Goal: Task Accomplishment & Management: Manage account settings

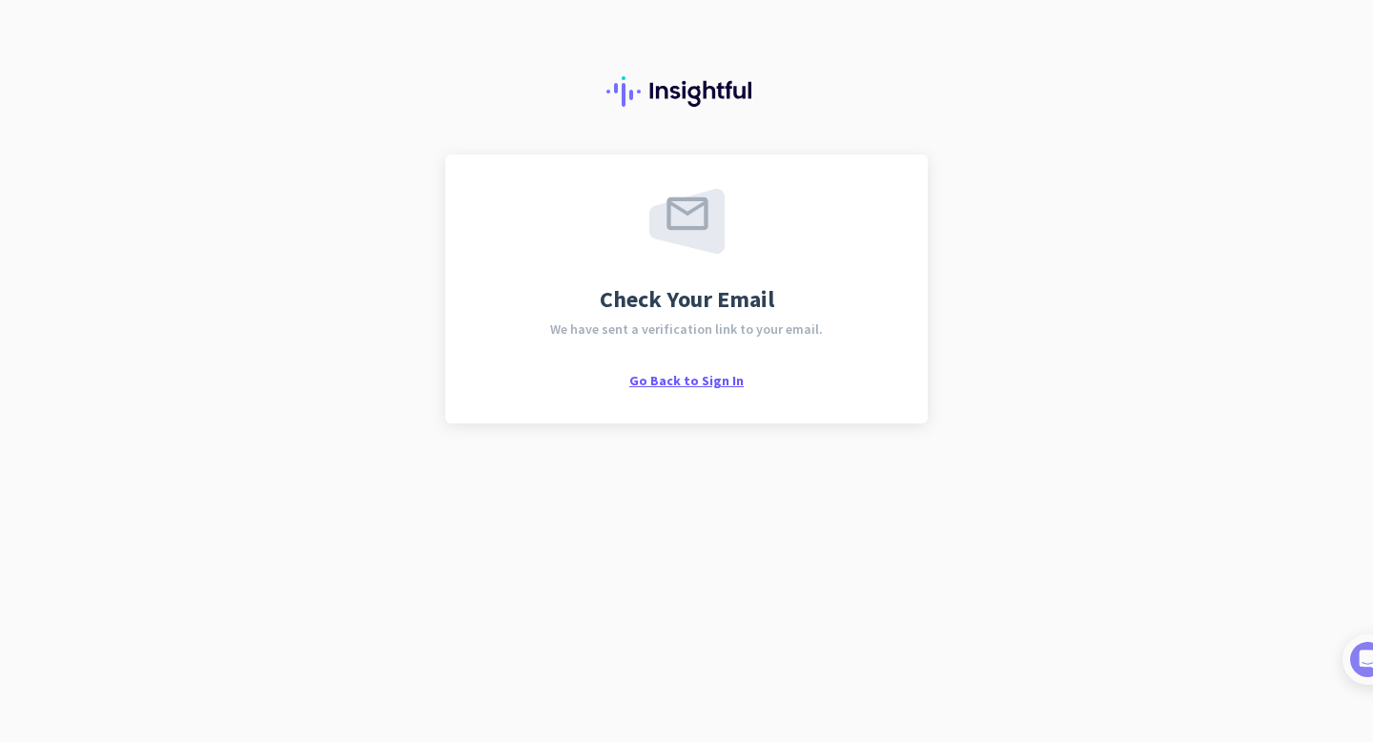
click at [712, 376] on span "Go Back to Sign In" at bounding box center [686, 380] width 114 height 17
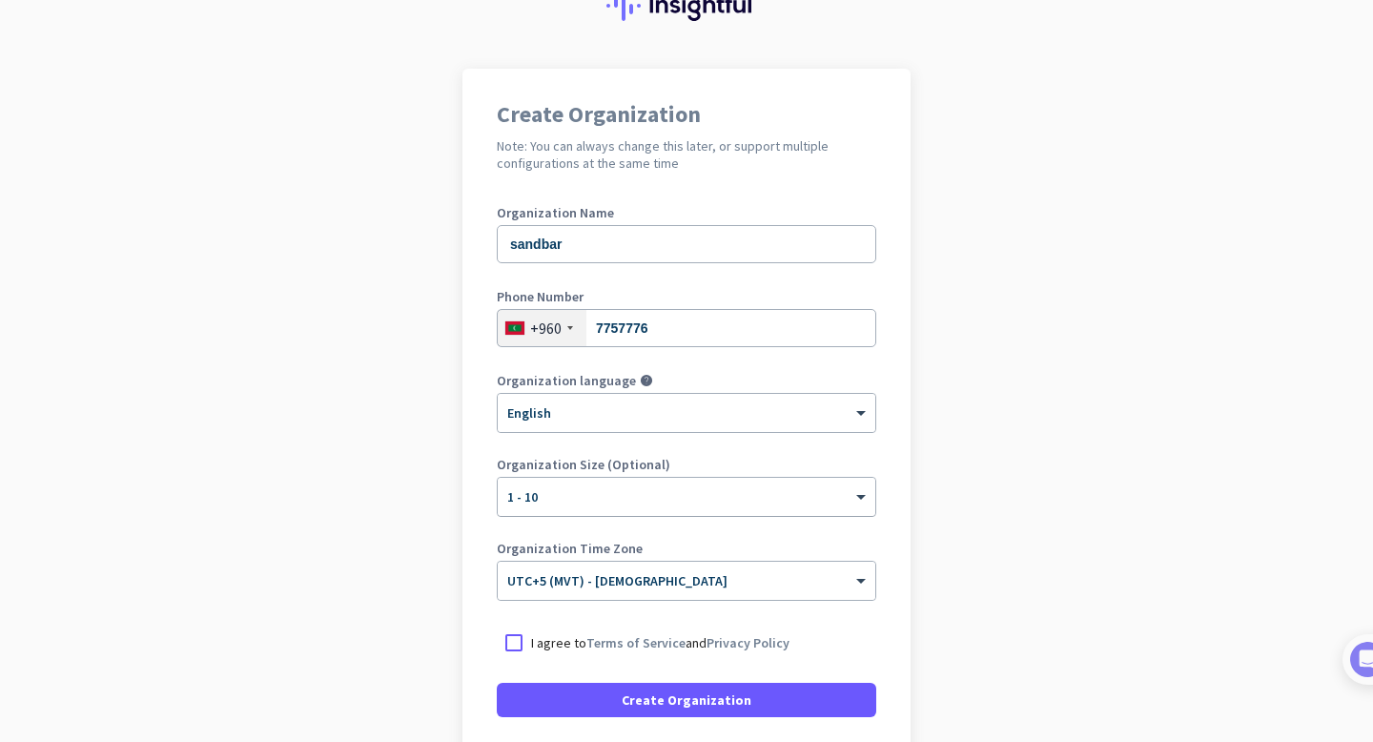
scroll to position [89, 0]
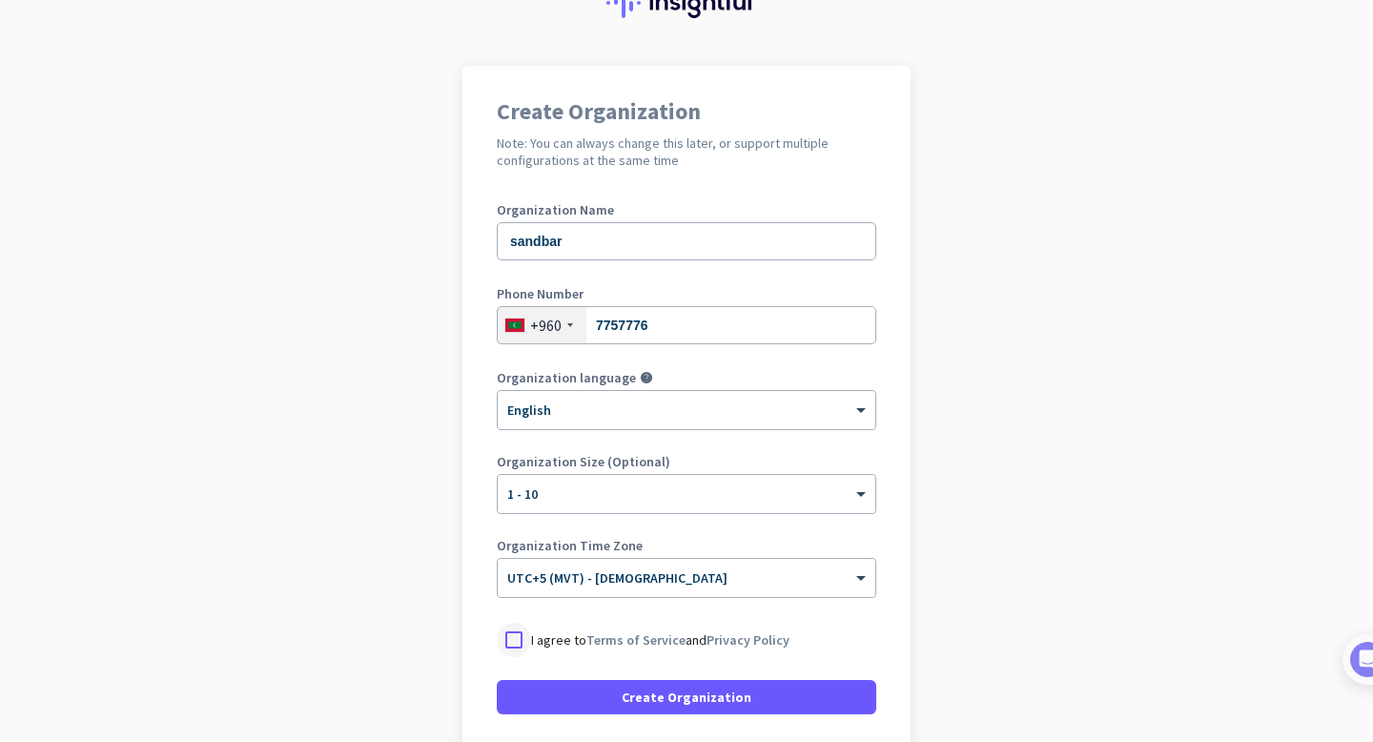
click at [514, 641] on div at bounding box center [514, 639] width 34 height 34
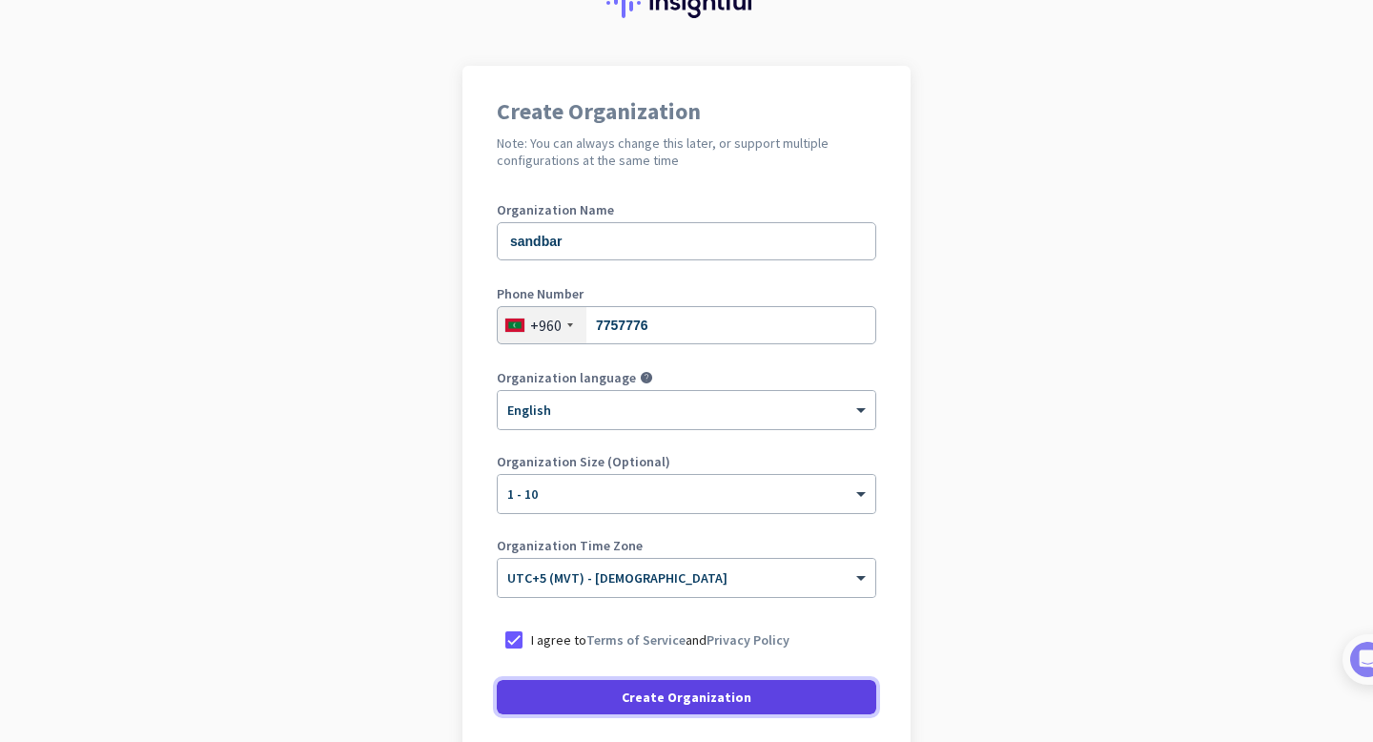
click at [606, 711] on span at bounding box center [686, 697] width 379 height 46
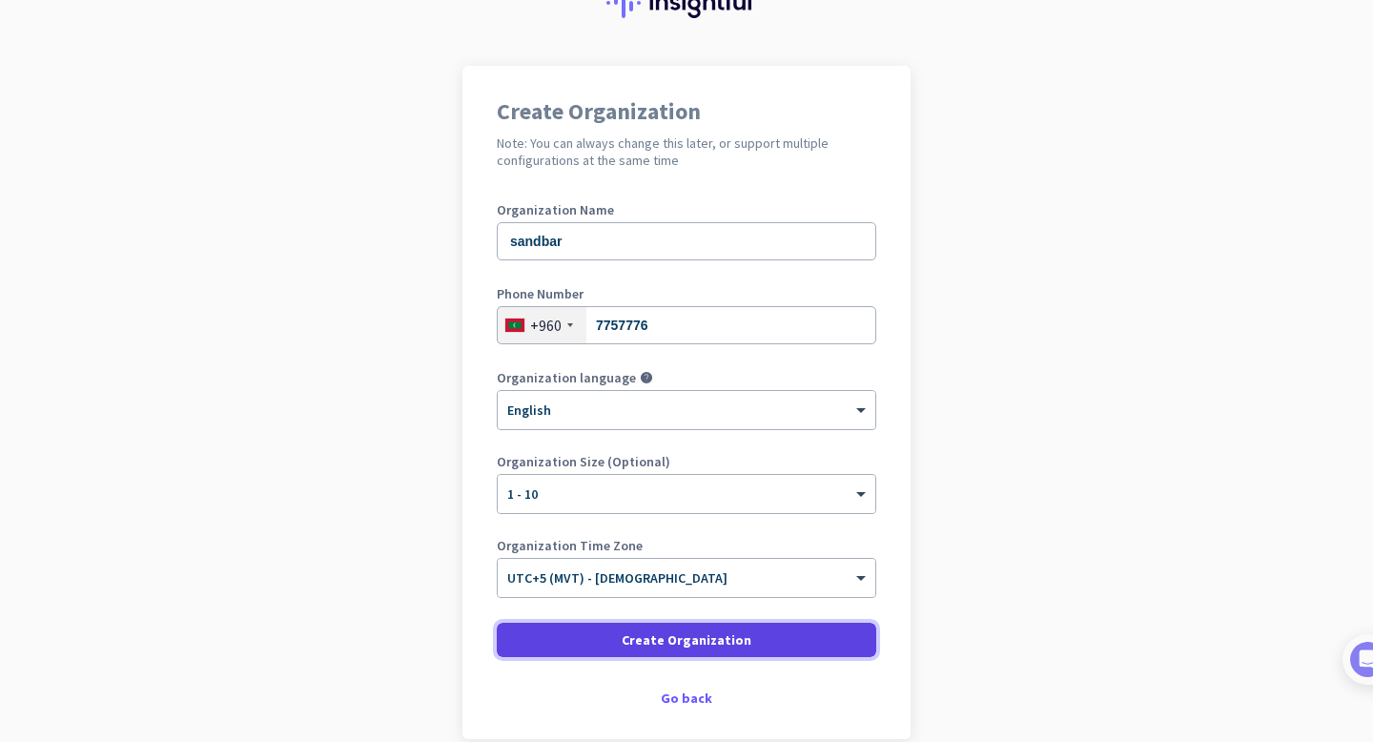
click at [665, 643] on span "Create Organization" at bounding box center [686, 639] width 130 height 19
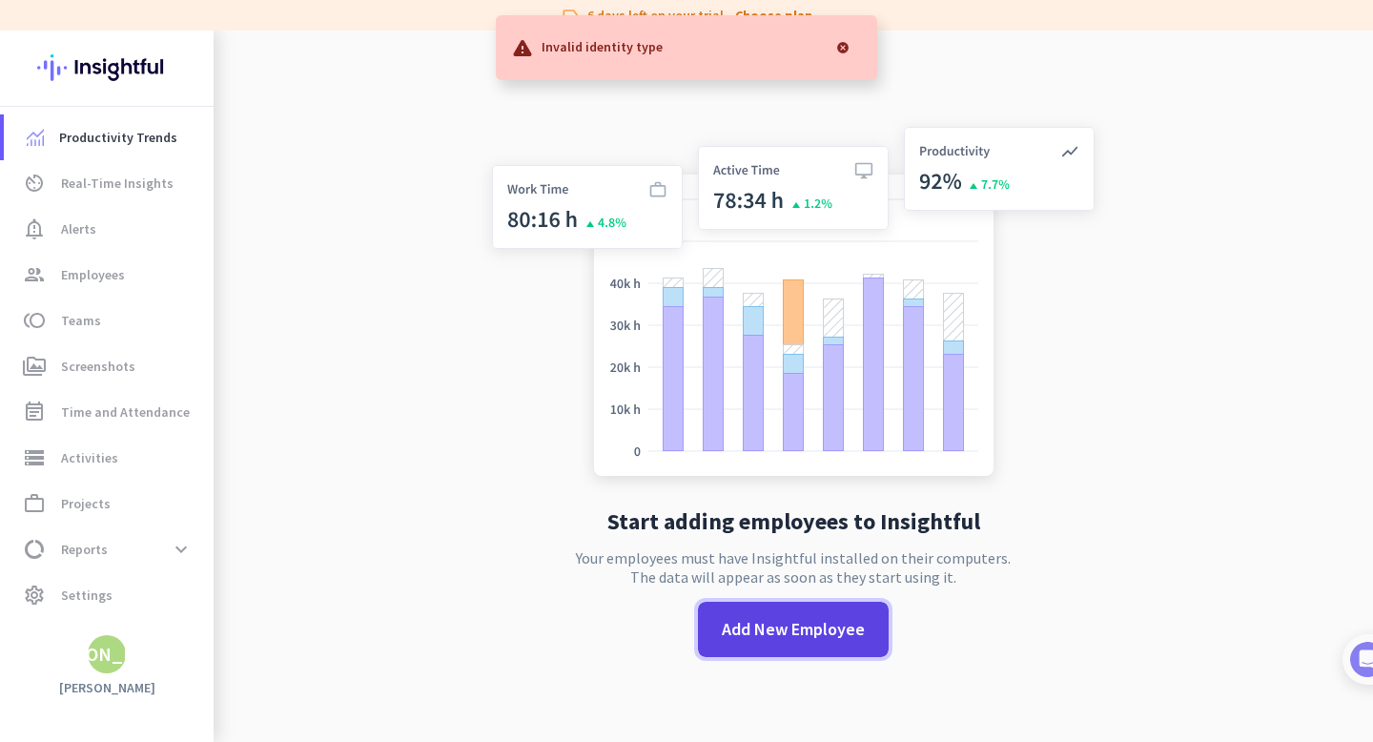
click at [730, 619] on span "Add New Employee" at bounding box center [793, 629] width 143 height 25
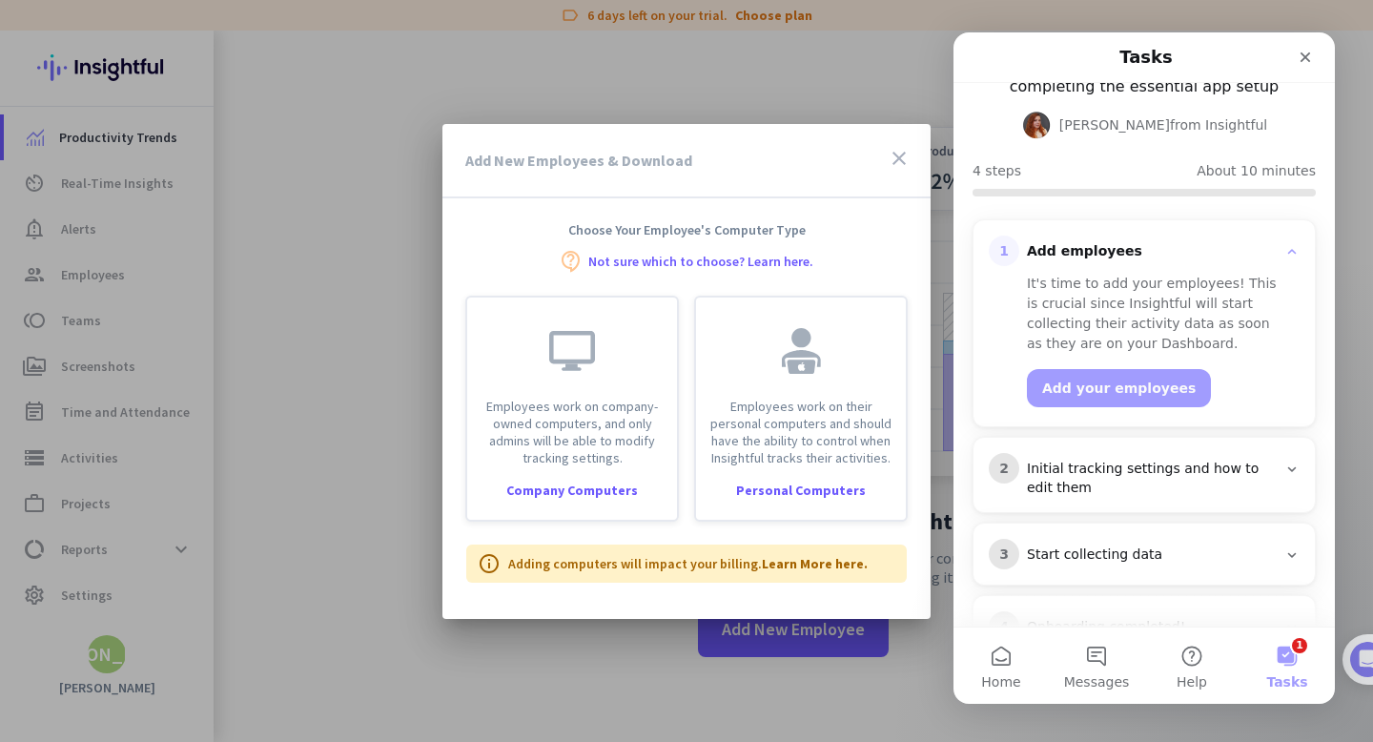
scroll to position [130, 0]
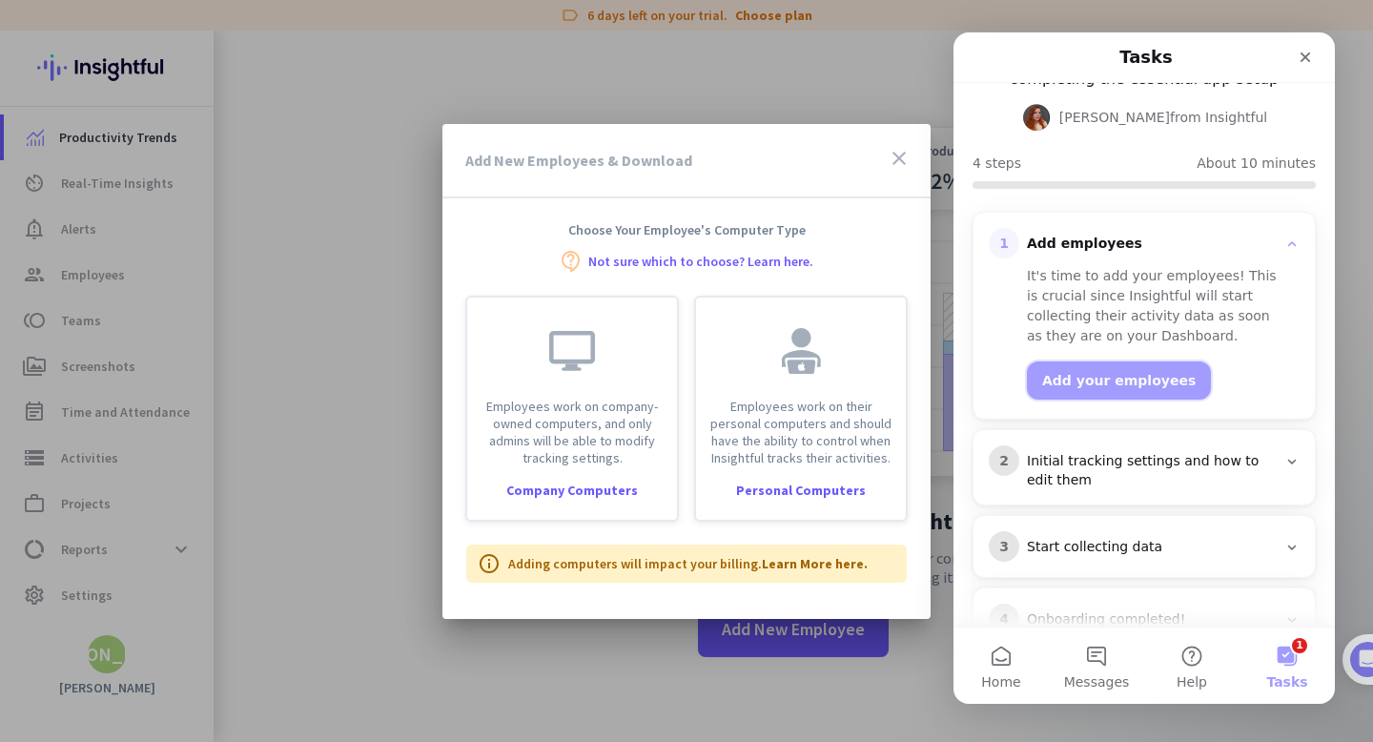
click at [1114, 361] on button "Add your employees" at bounding box center [1119, 380] width 184 height 38
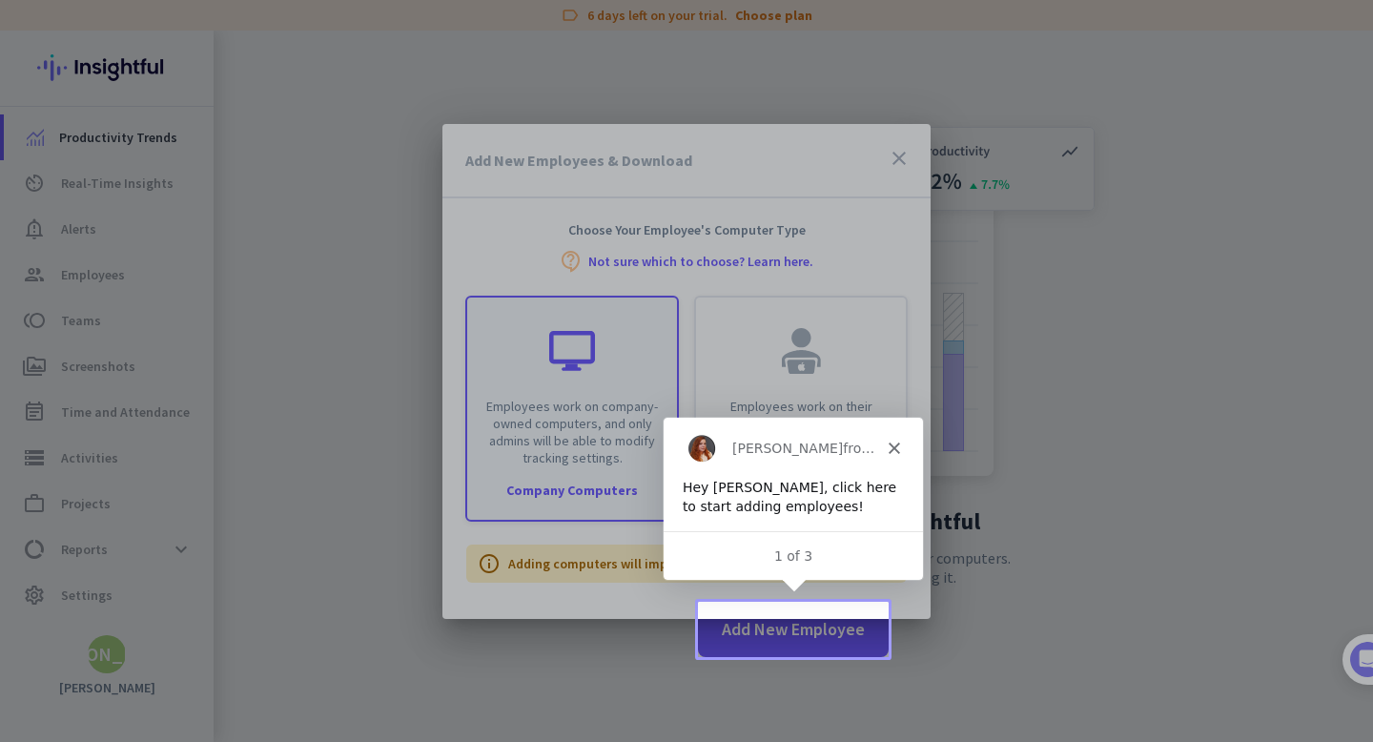
scroll to position [0, 0]
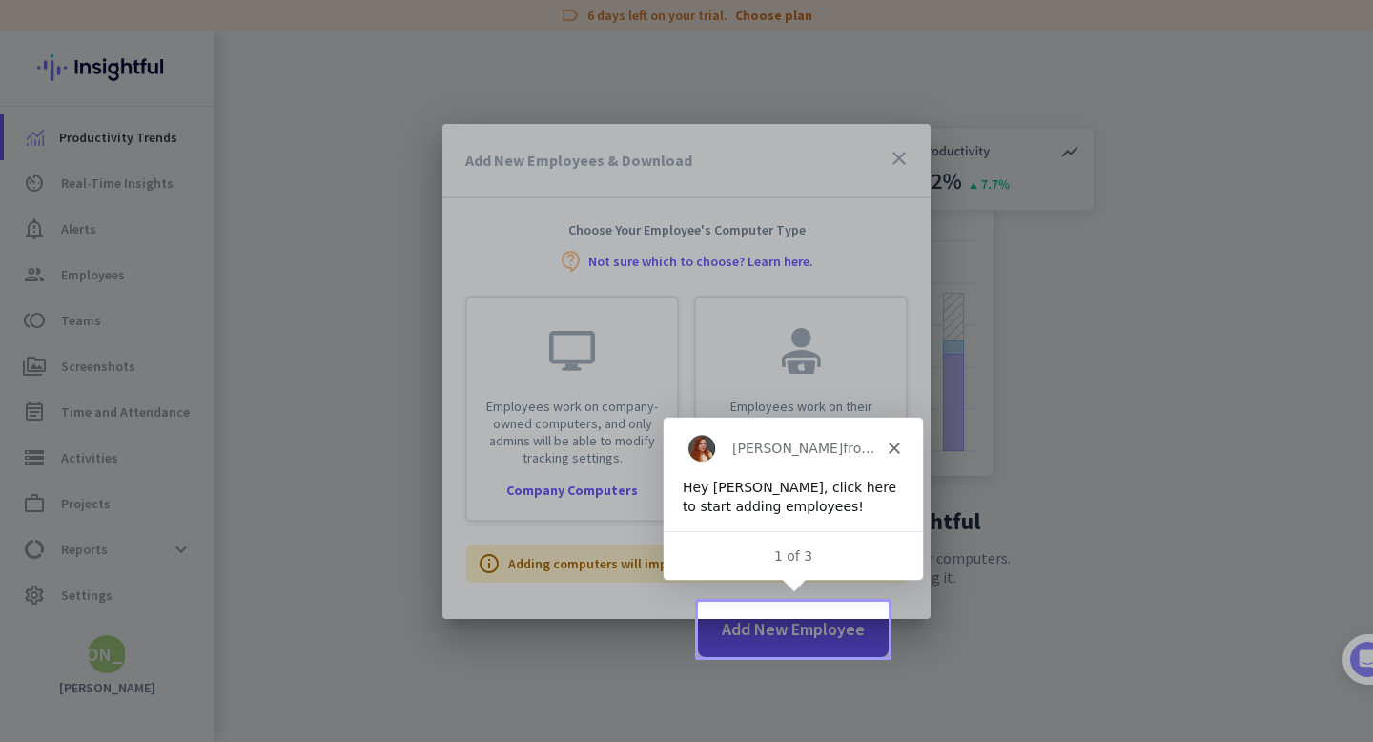
click at [802, 637] on div at bounding box center [686, 371] width 1373 height 742
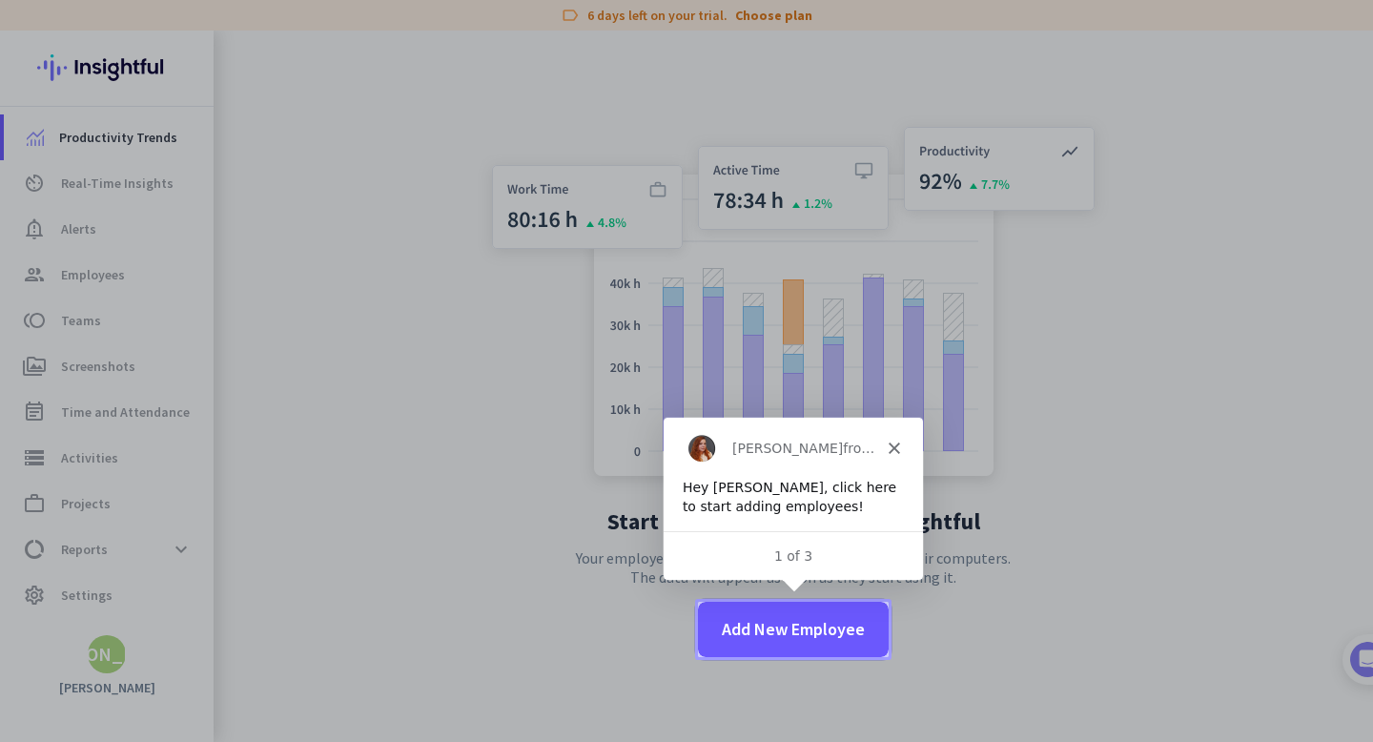
click at [802, 637] on span "Add New Employee" at bounding box center [793, 629] width 143 height 25
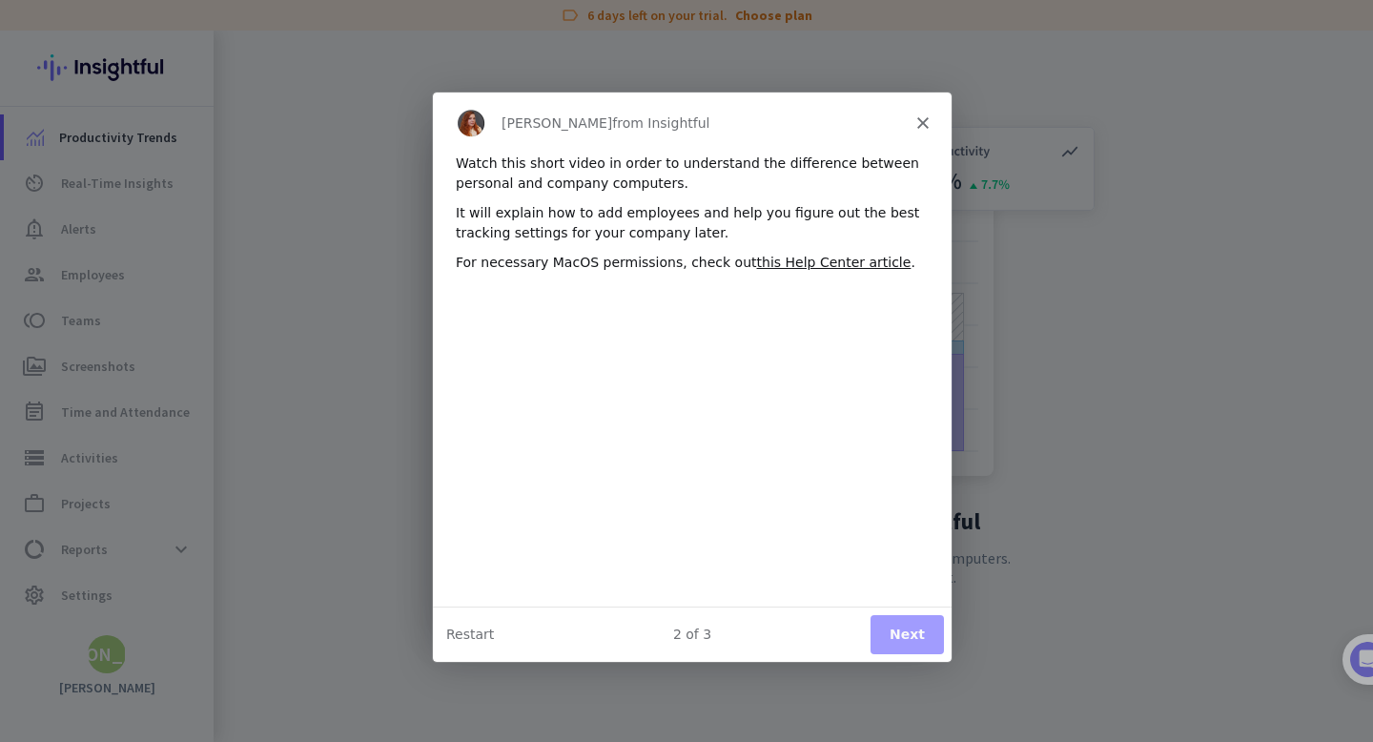
click at [918, 640] on button "Next" at bounding box center [905, 632] width 73 height 39
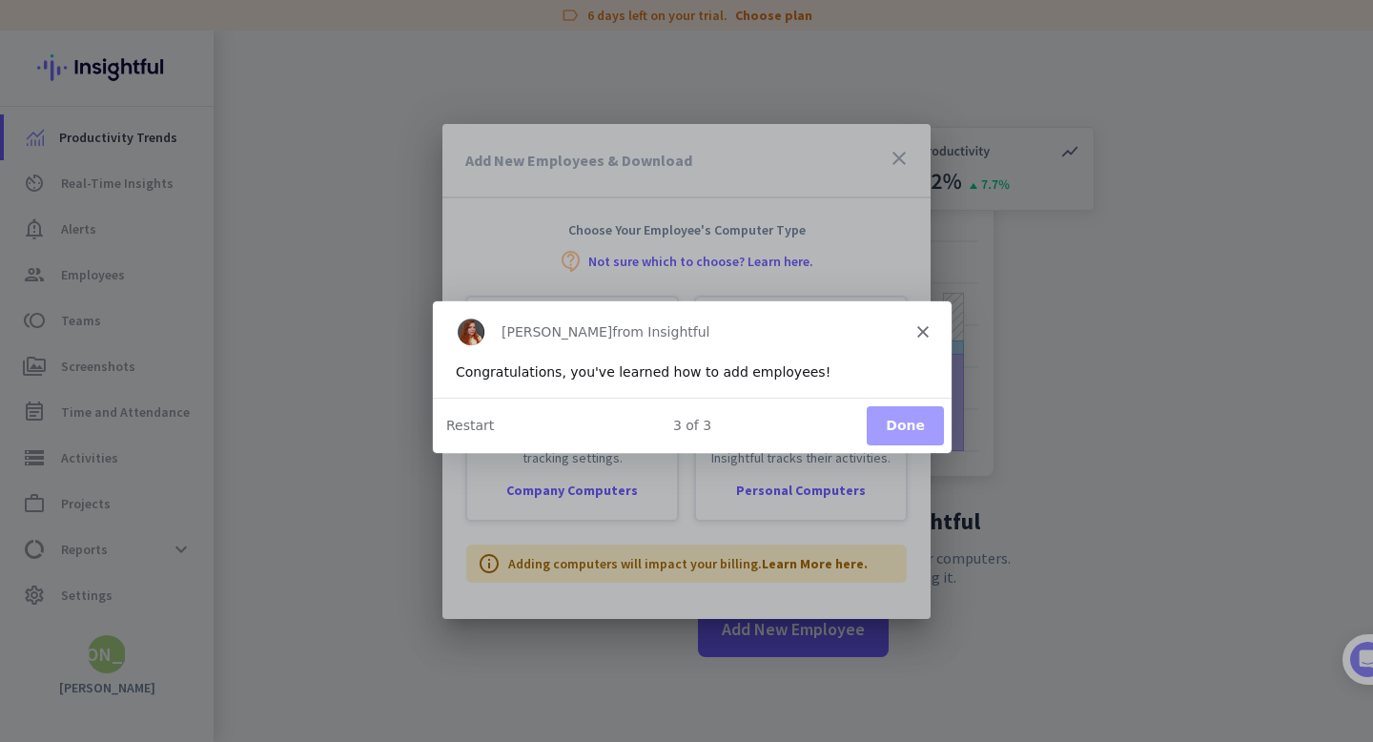
click at [913, 414] on button "Done" at bounding box center [903, 423] width 77 height 39
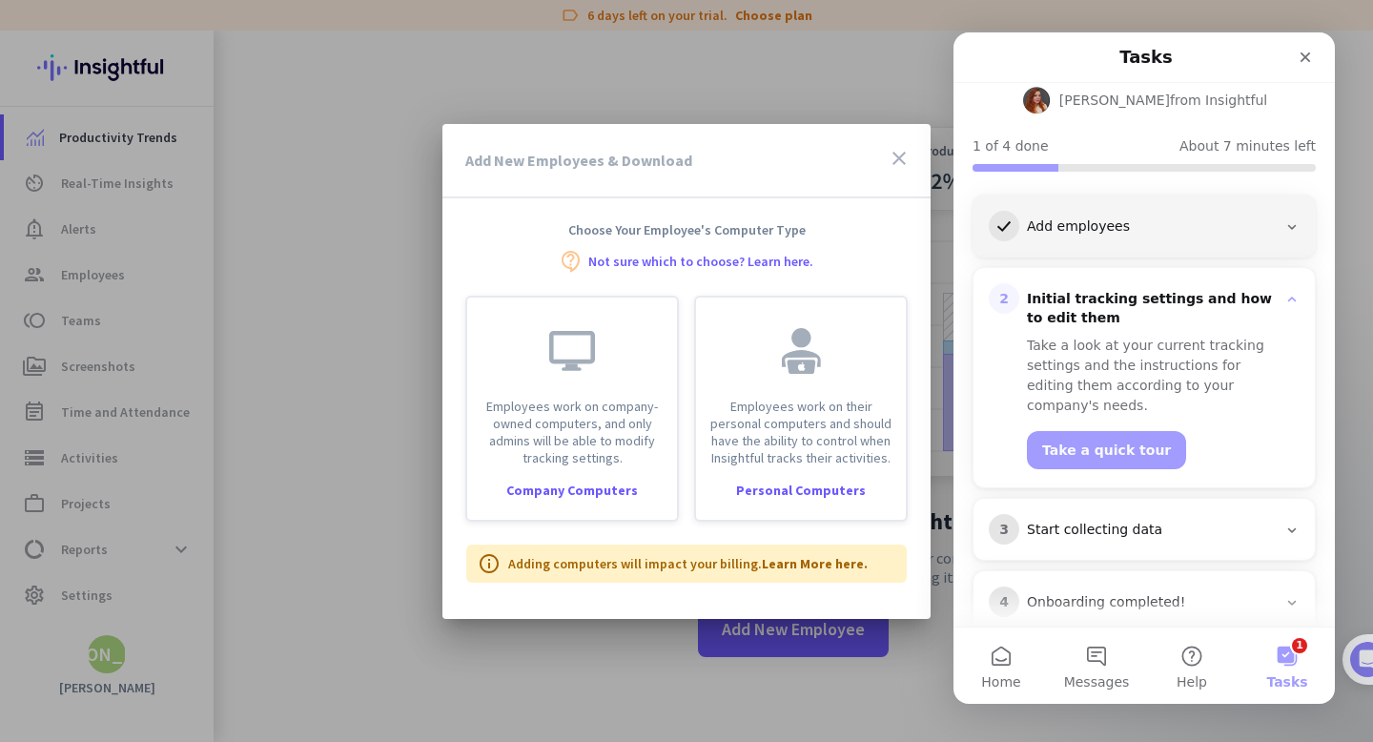
scroll to position [148, 0]
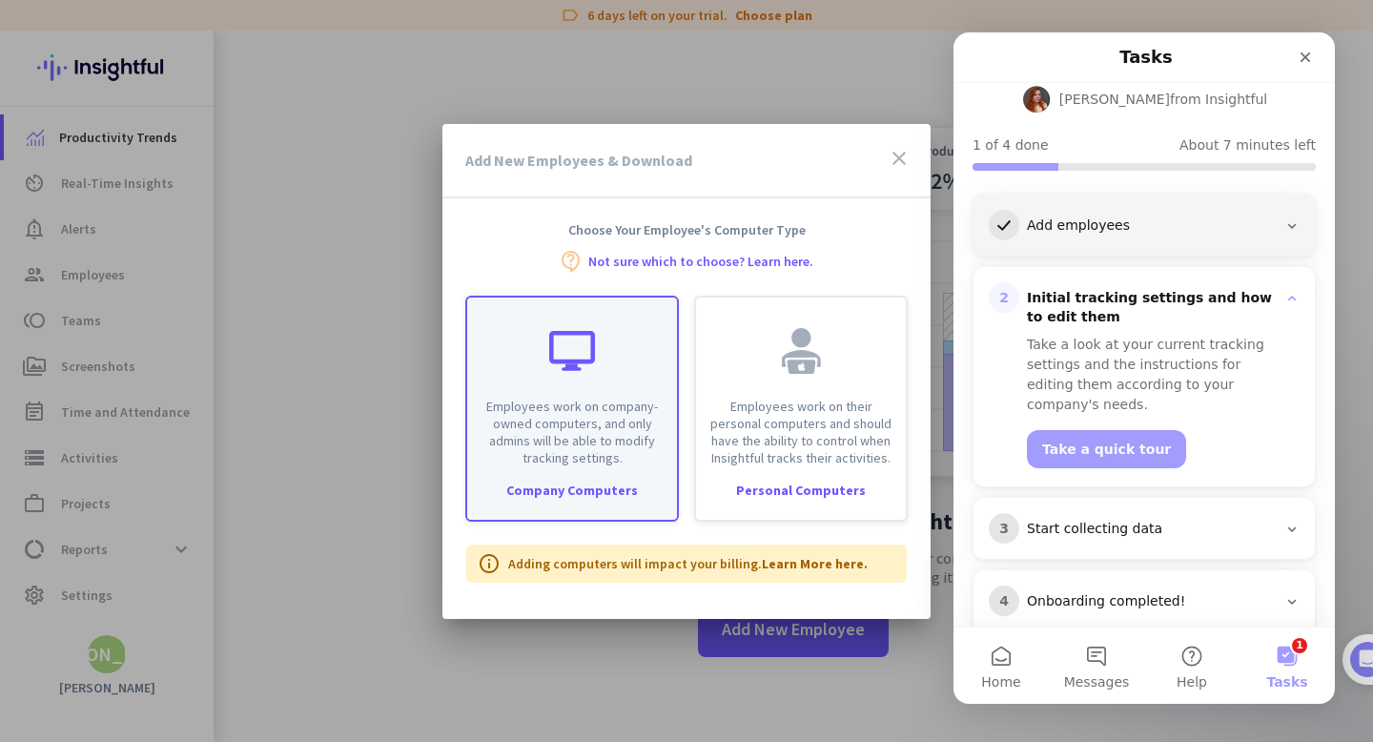
click at [623, 450] on p "Employees work on company-owned computers, and only admins will be able to modi…" at bounding box center [571, 431] width 187 height 69
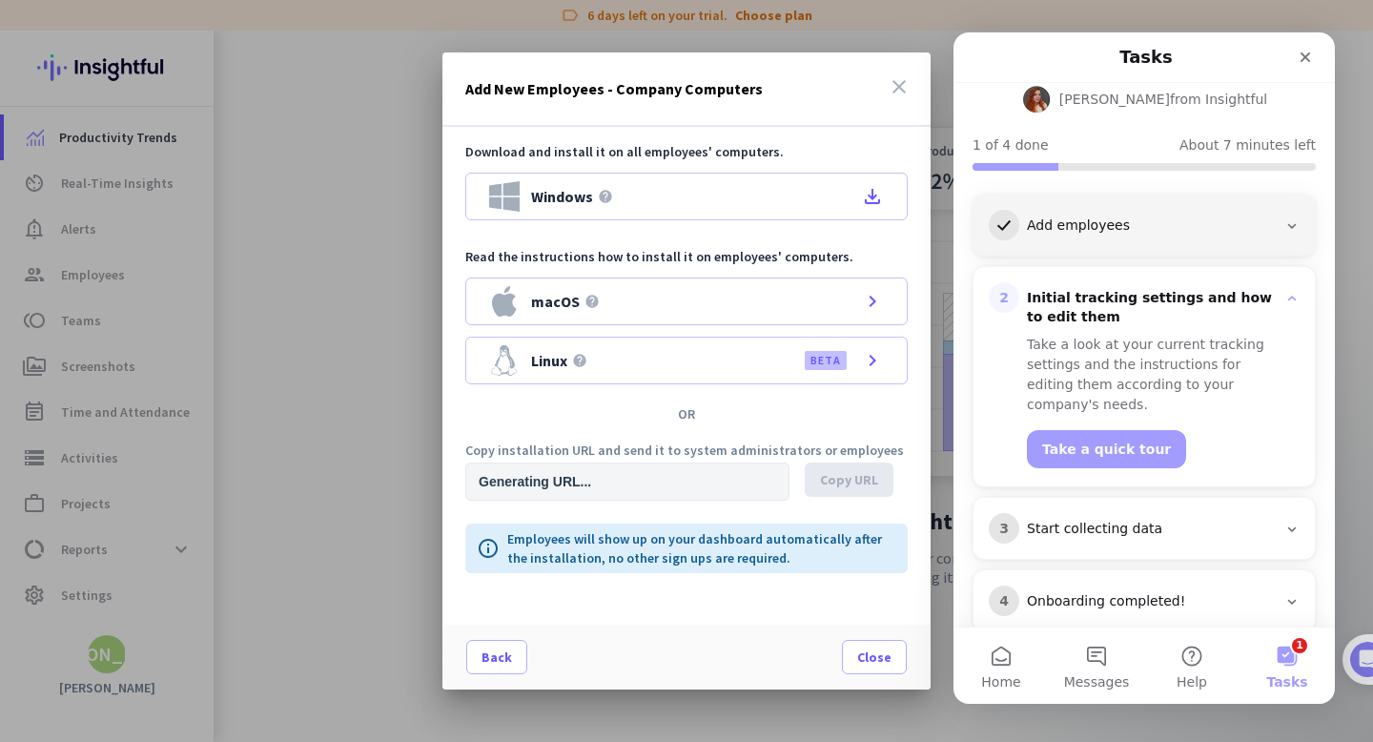
type input "[URL][DOMAIN_NAME]"
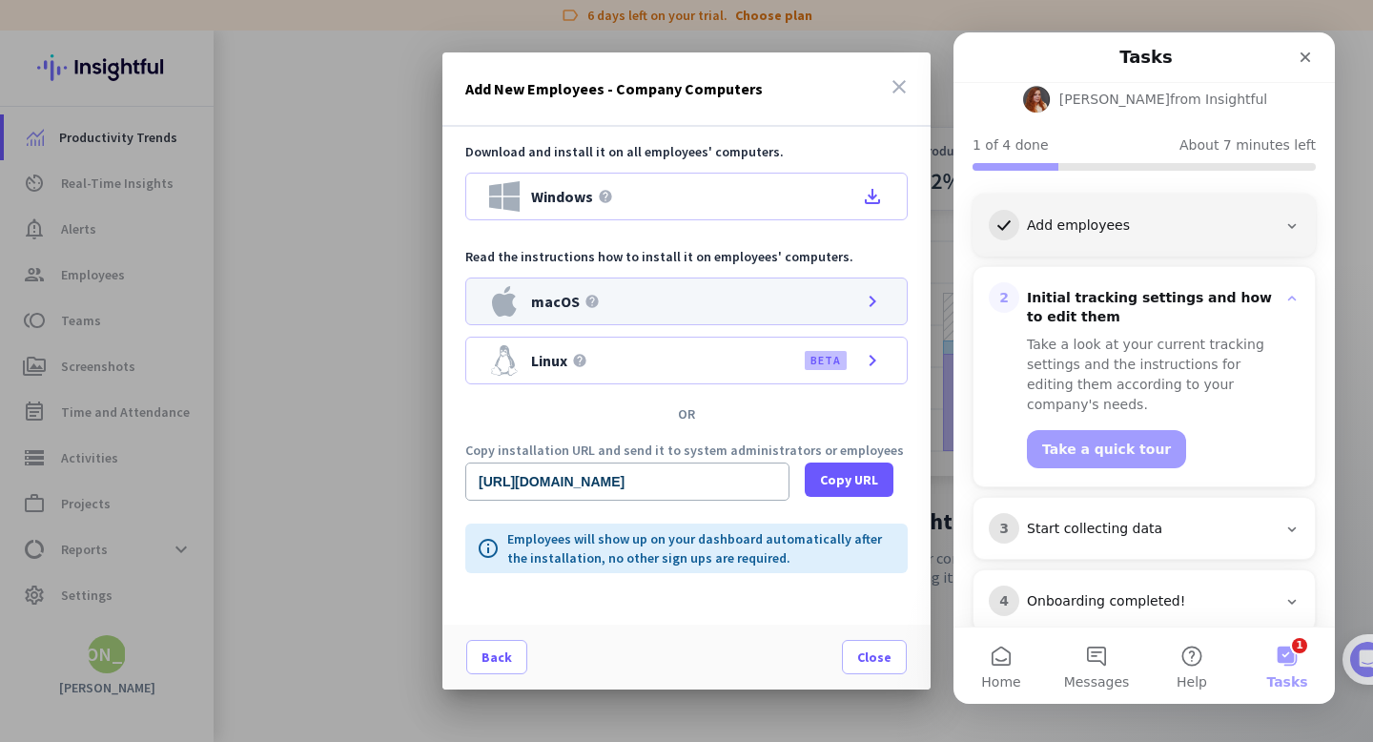
click at [772, 309] on div "macOS help chevron_right" at bounding box center [686, 301] width 442 height 48
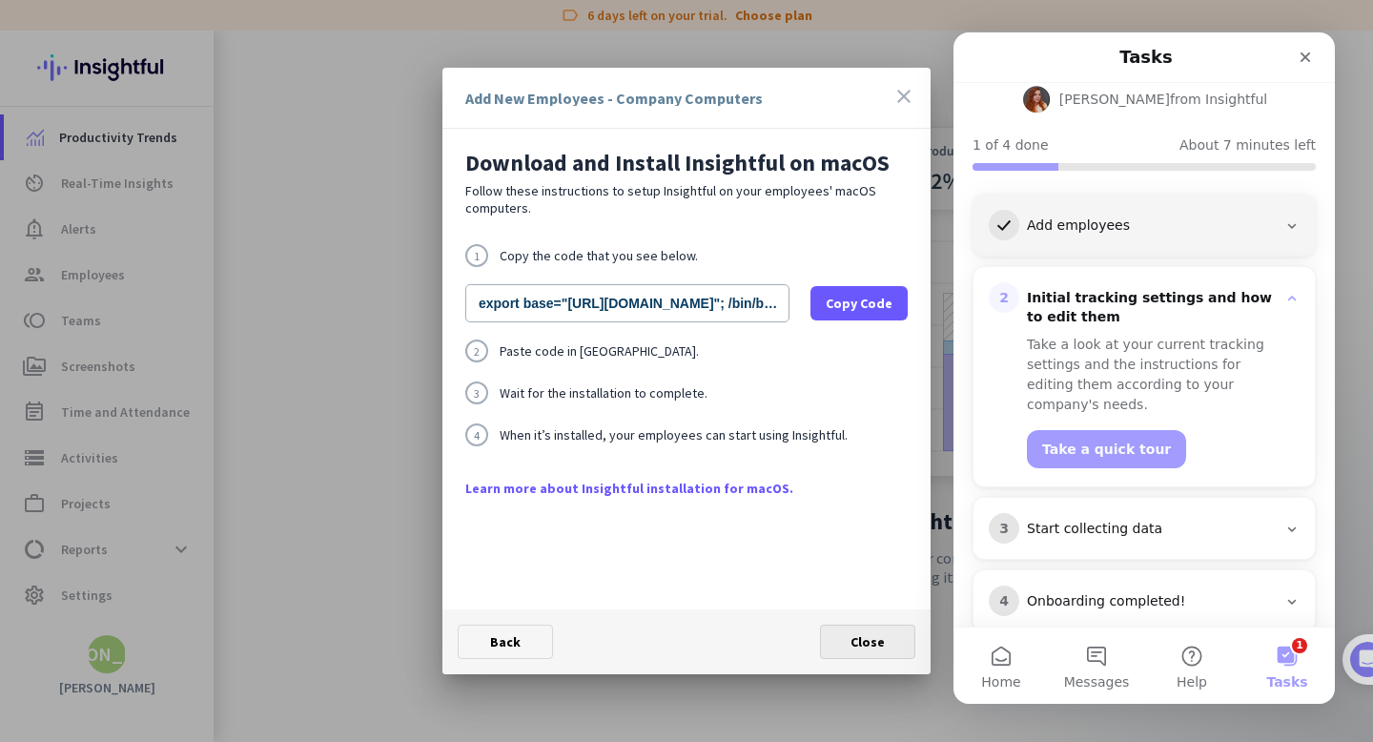
click at [865, 643] on span "Close" at bounding box center [867, 641] width 34 height 17
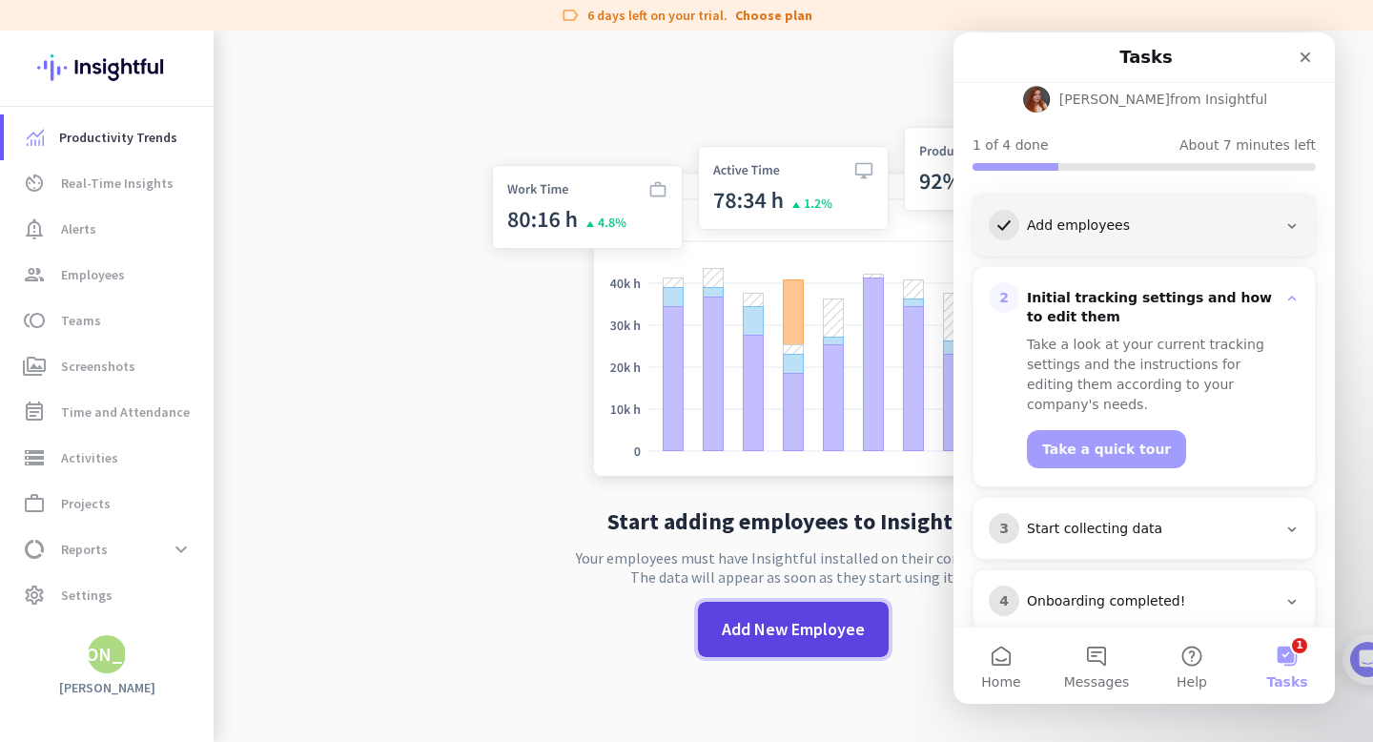
click at [776, 652] on span at bounding box center [793, 628] width 191 height 55
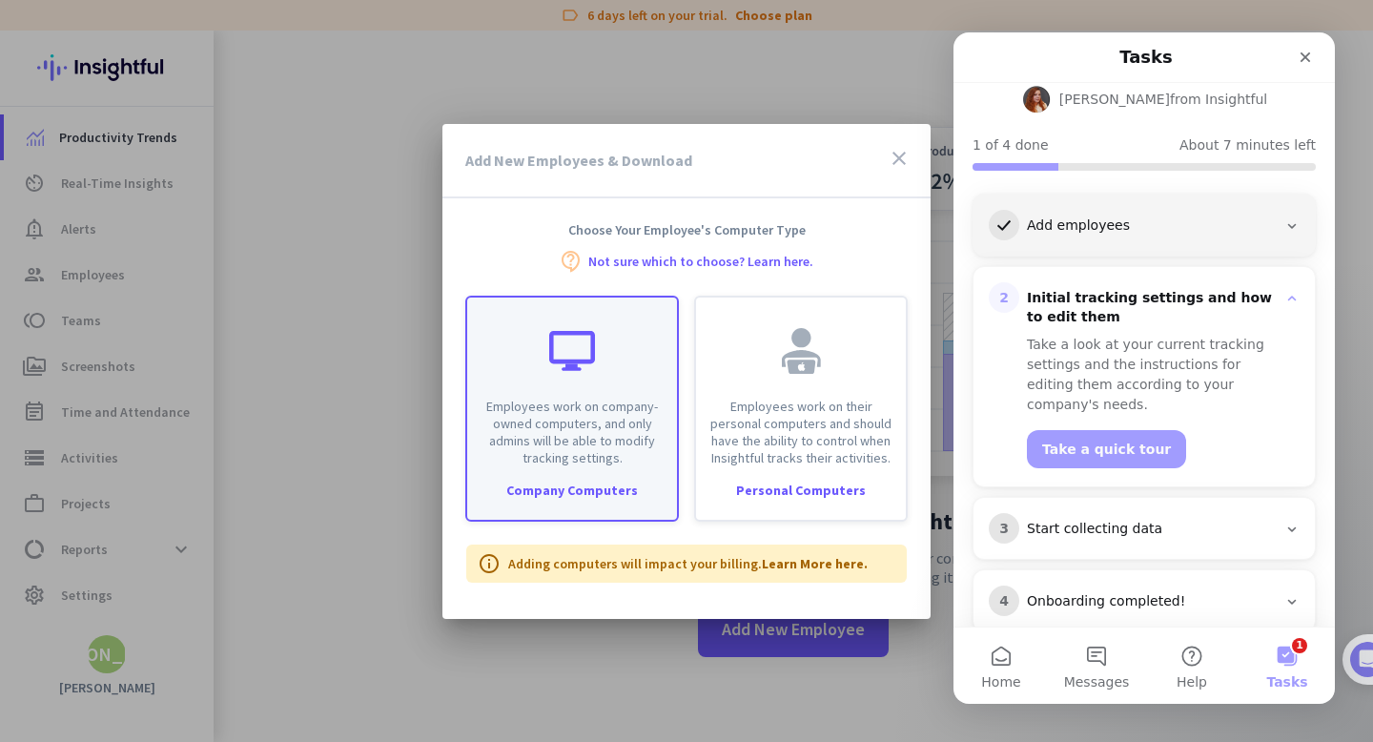
click at [655, 466] on div "Employees work on company-owned computers, and only admins will be able to modi…" at bounding box center [572, 408] width 214 height 226
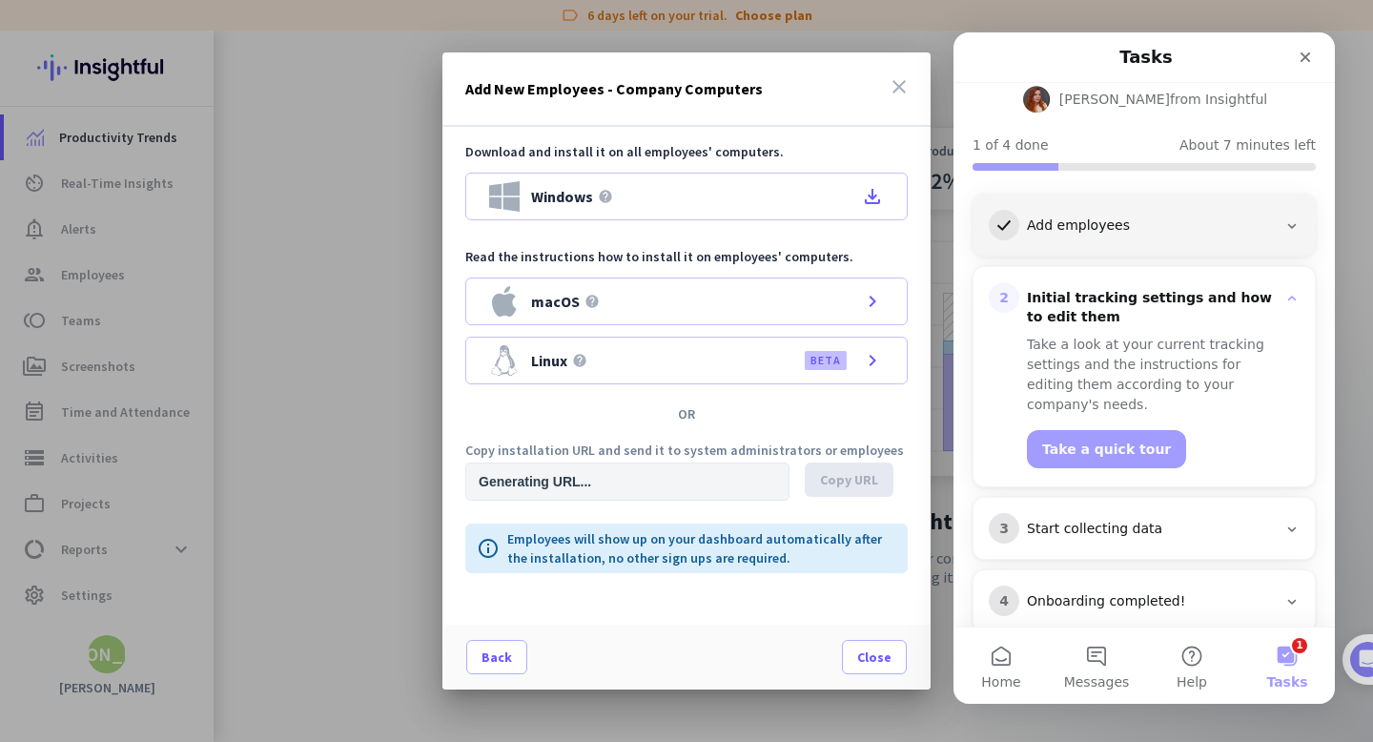
type input "[URL][DOMAIN_NAME]"
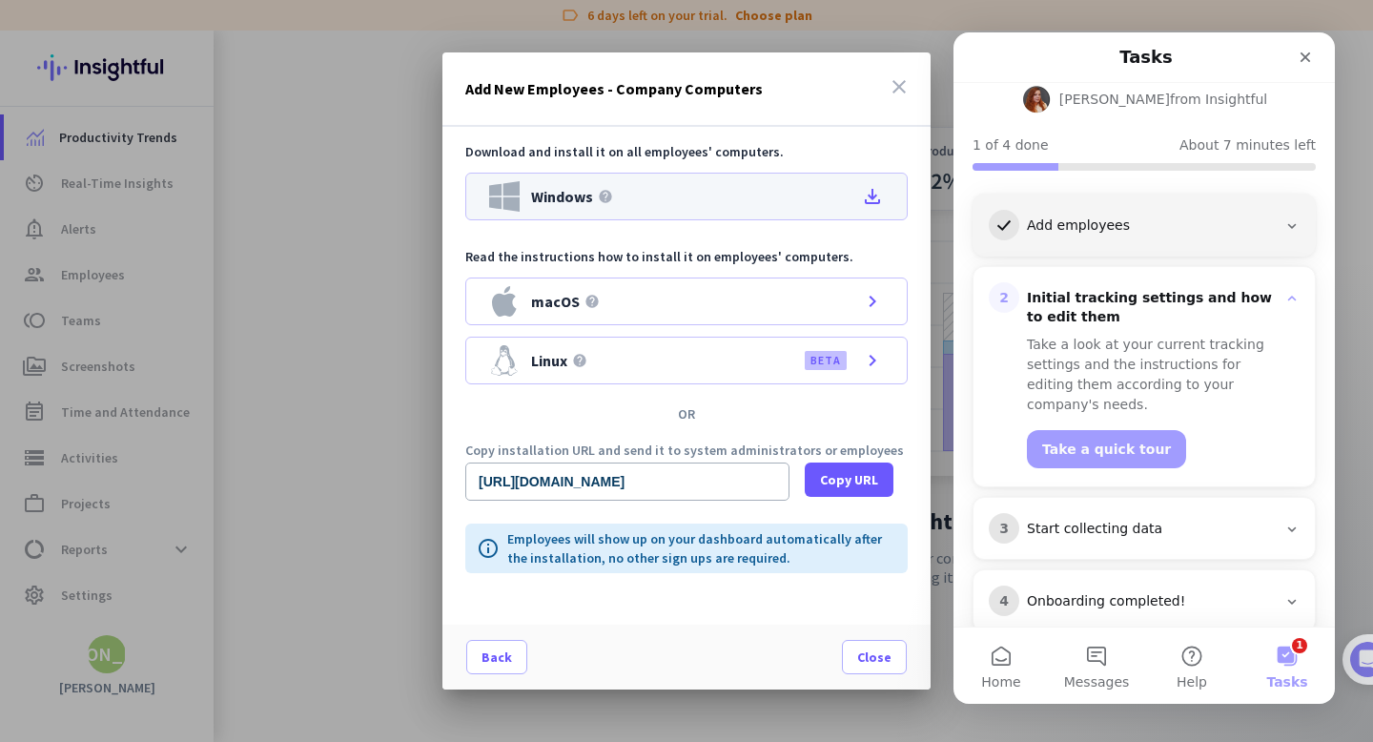
click at [765, 182] on div "Windows help file_download" at bounding box center [686, 197] width 442 height 48
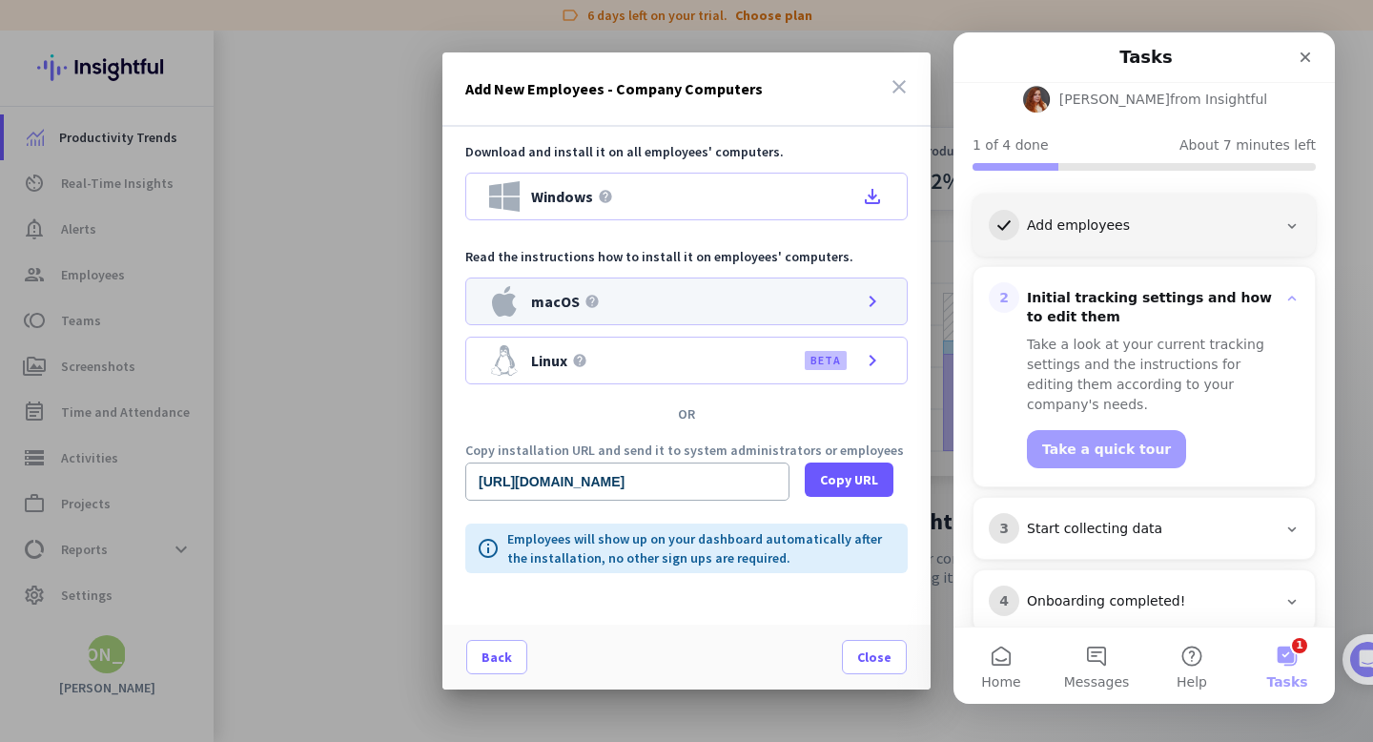
click at [867, 313] on icon "chevron_right" at bounding box center [872, 301] width 23 height 23
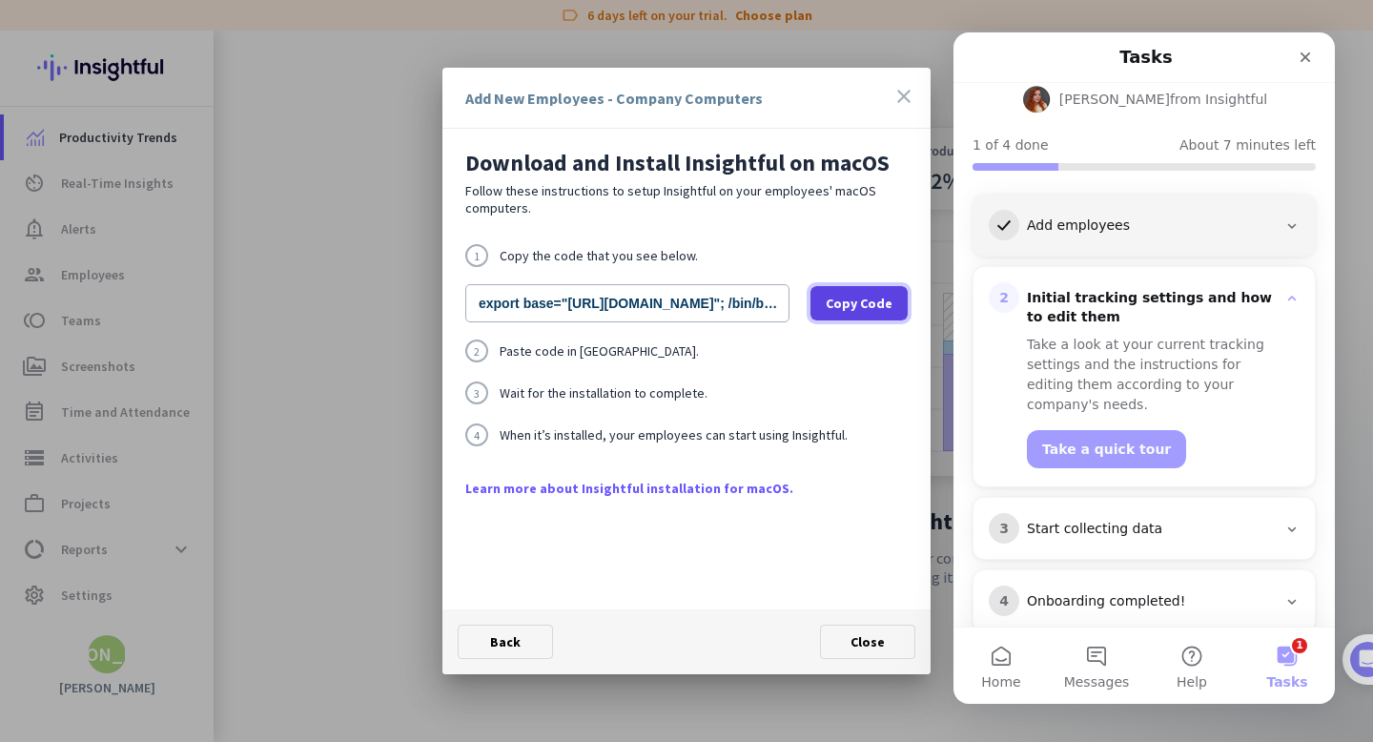
click at [858, 303] on span "Copy Code" at bounding box center [858, 303] width 67 height 19
click at [375, 478] on div at bounding box center [686, 371] width 1373 height 742
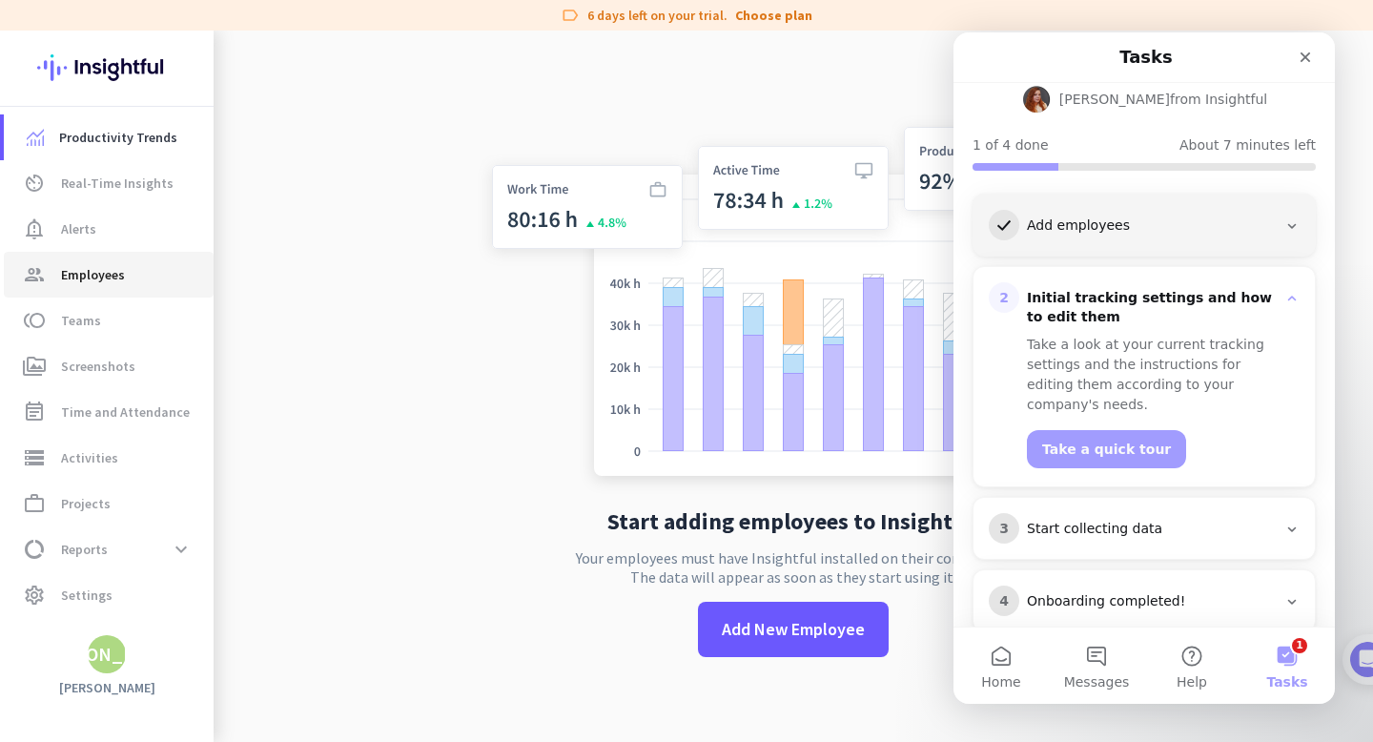
click at [153, 284] on span "group Employees" at bounding box center [108, 274] width 179 height 23
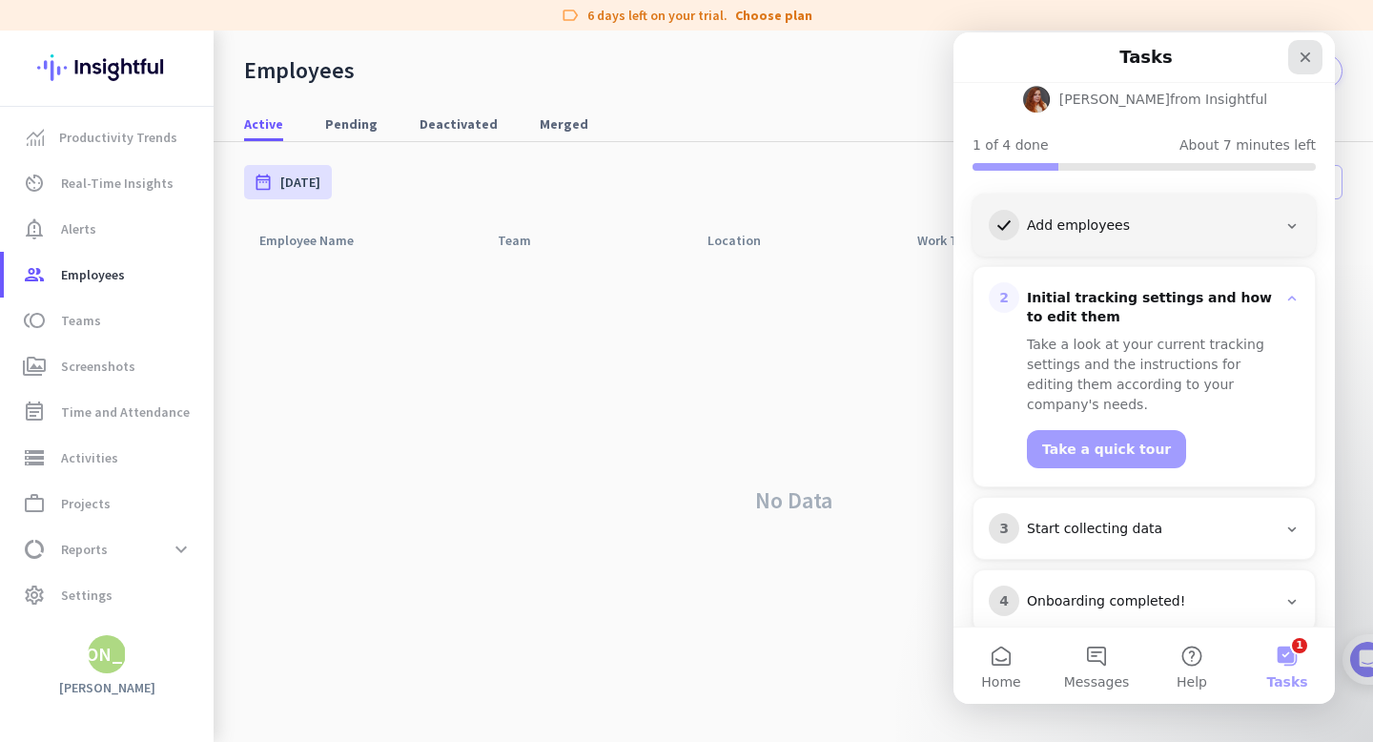
click at [1305, 54] on icon "Close" at bounding box center [1304, 57] width 15 height 15
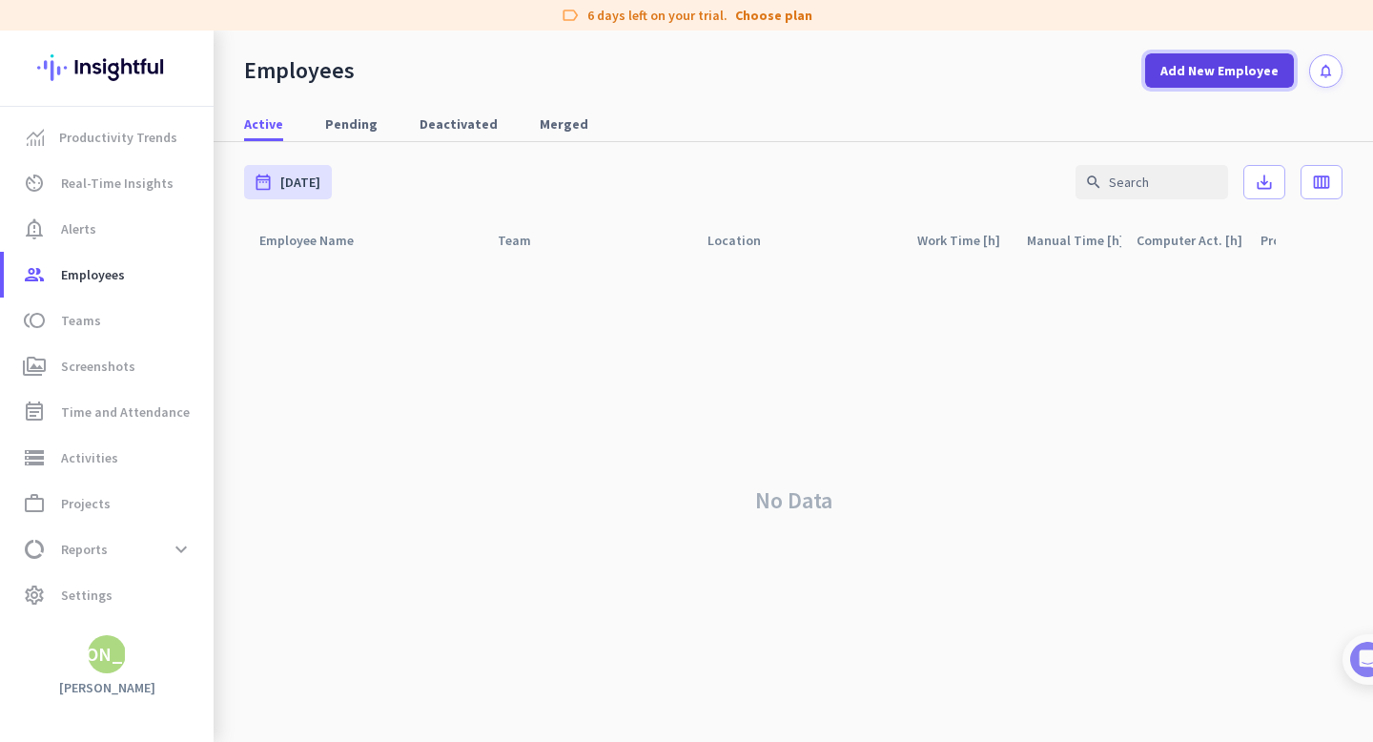
click at [1173, 80] on span at bounding box center [1219, 71] width 149 height 46
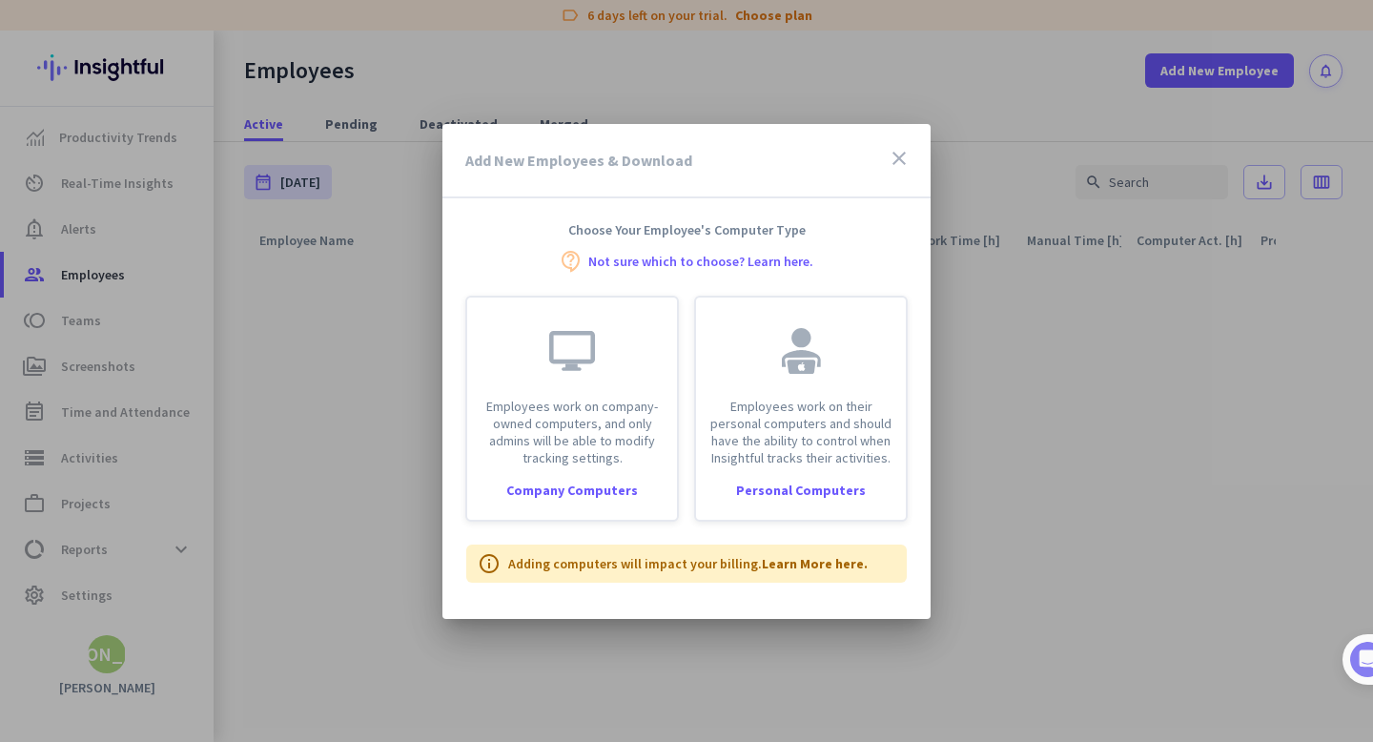
click at [629, 231] on h4 "Choose Your Employee's Computer Type" at bounding box center [686, 229] width 488 height 17
click at [894, 163] on icon "close" at bounding box center [898, 158] width 23 height 23
